Goal: Information Seeking & Learning: Learn about a topic

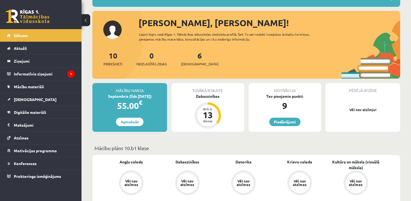
scroll to position [54, 0]
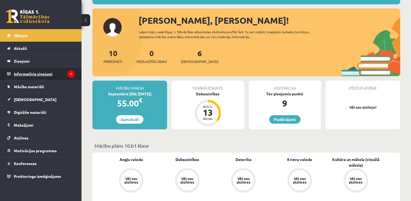
click at [49, 73] on legend "Informatīvie ziņojumi 1" at bounding box center [44, 73] width 61 height 13
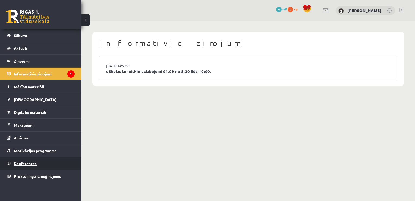
click at [30, 164] on span "Konferences" at bounding box center [25, 163] width 23 height 5
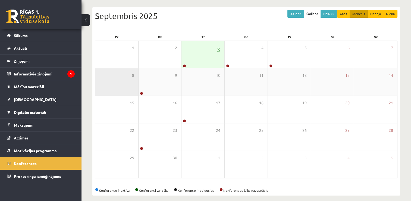
scroll to position [59, 0]
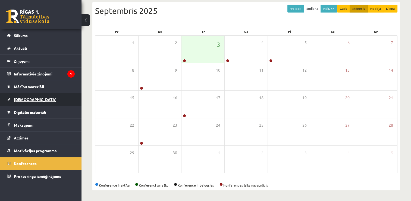
click at [27, 98] on span "[DEMOGRAPHIC_DATA]" at bounding box center [35, 99] width 43 height 5
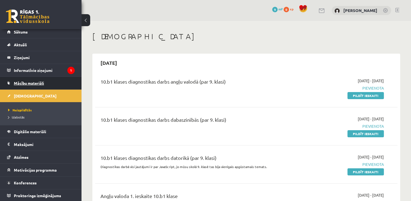
click at [34, 82] on span "Mācību materiāli" at bounding box center [29, 82] width 30 height 5
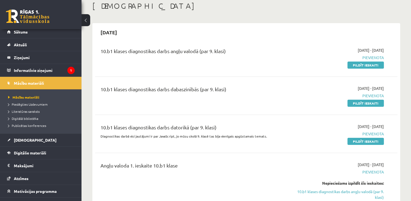
scroll to position [27, 0]
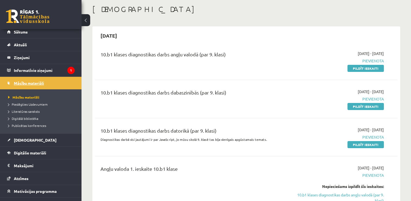
click at [29, 82] on span "Mācību materiāli" at bounding box center [29, 82] width 30 height 5
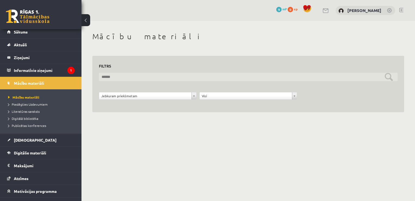
click at [101, 78] on input "text" at bounding box center [248, 77] width 299 height 8
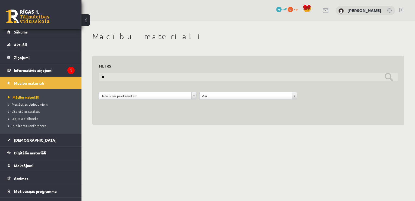
type input "*"
click at [102, 76] on input "text" at bounding box center [248, 77] width 299 height 8
type input "*******"
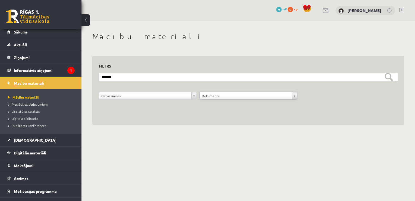
click at [36, 82] on span "Mācību materiāli" at bounding box center [29, 82] width 30 height 5
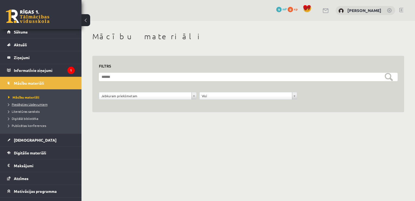
click at [42, 104] on span "Pieslēgties Uzdevumiem" at bounding box center [27, 104] width 39 height 4
click at [21, 82] on span "Mācību materiāli" at bounding box center [29, 82] width 30 height 5
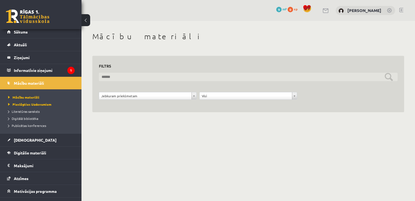
click at [103, 76] on input "text" at bounding box center [248, 77] width 299 height 8
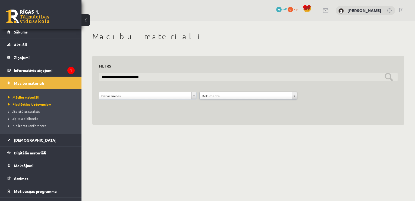
click at [386, 78] on input "**********" at bounding box center [248, 77] width 299 height 8
type input "*"
